Goal: Task Accomplishment & Management: Manage account settings

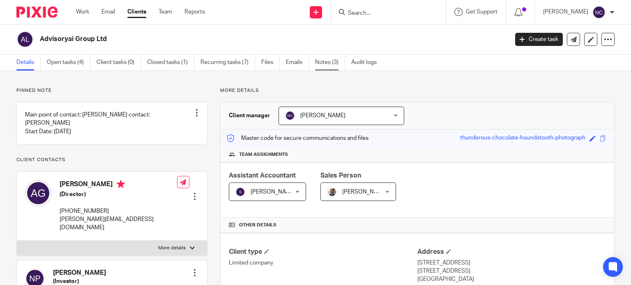
click at [319, 64] on link "Notes (3)" at bounding box center [330, 63] width 30 height 16
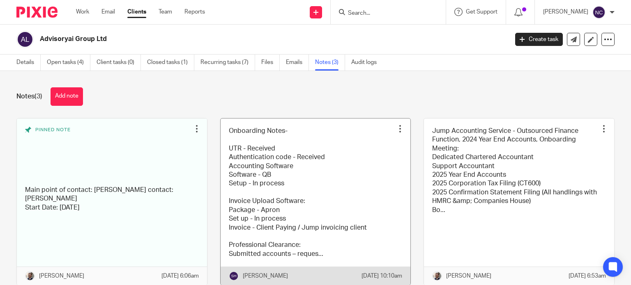
click at [261, 181] on link at bounding box center [316, 202] width 190 height 167
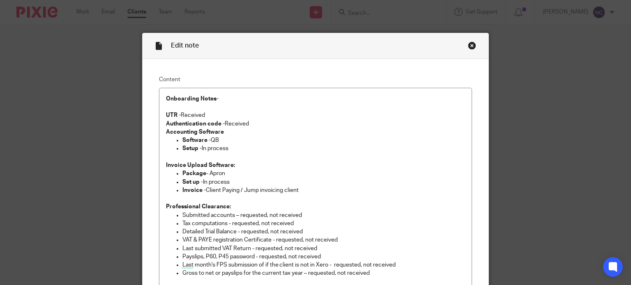
click at [468, 45] on div "Close this dialog window" at bounding box center [472, 45] width 8 height 8
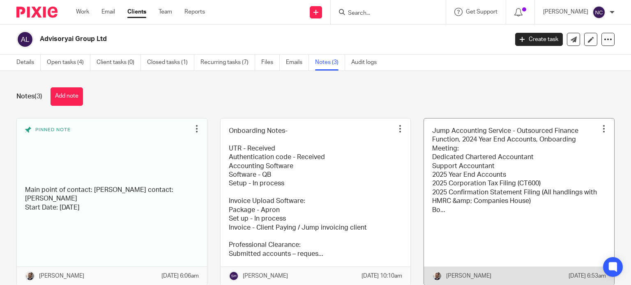
click at [432, 161] on link at bounding box center [519, 202] width 190 height 167
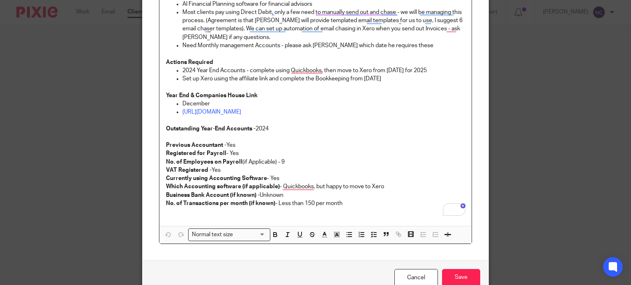
scroll to position [370, 0]
click at [407, 276] on link "Cancel" at bounding box center [416, 278] width 44 height 18
